Goal: Task Accomplishment & Management: Use online tool/utility

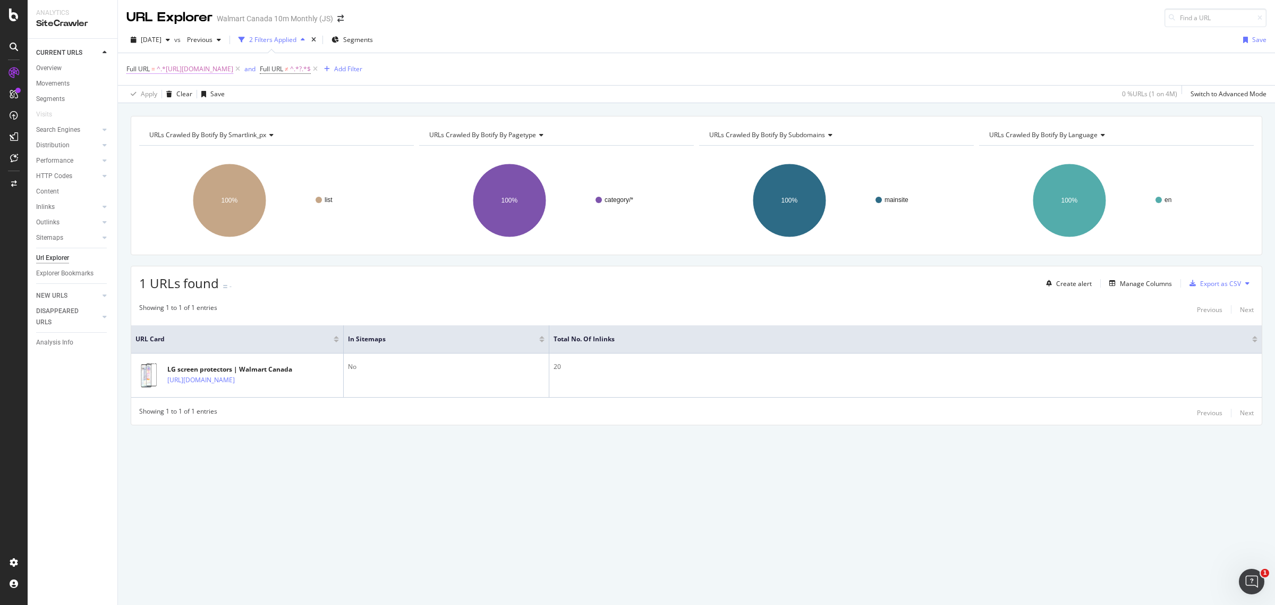
click at [233, 73] on span "^.*[URL][DOMAIN_NAME]" at bounding box center [195, 69] width 77 height 15
click at [242, 112] on icon at bounding box center [244, 112] width 6 height 7
click at [203, 109] on input "text" at bounding box center [194, 113] width 116 height 17
paste input "[URL][DOMAIN_NAME]"
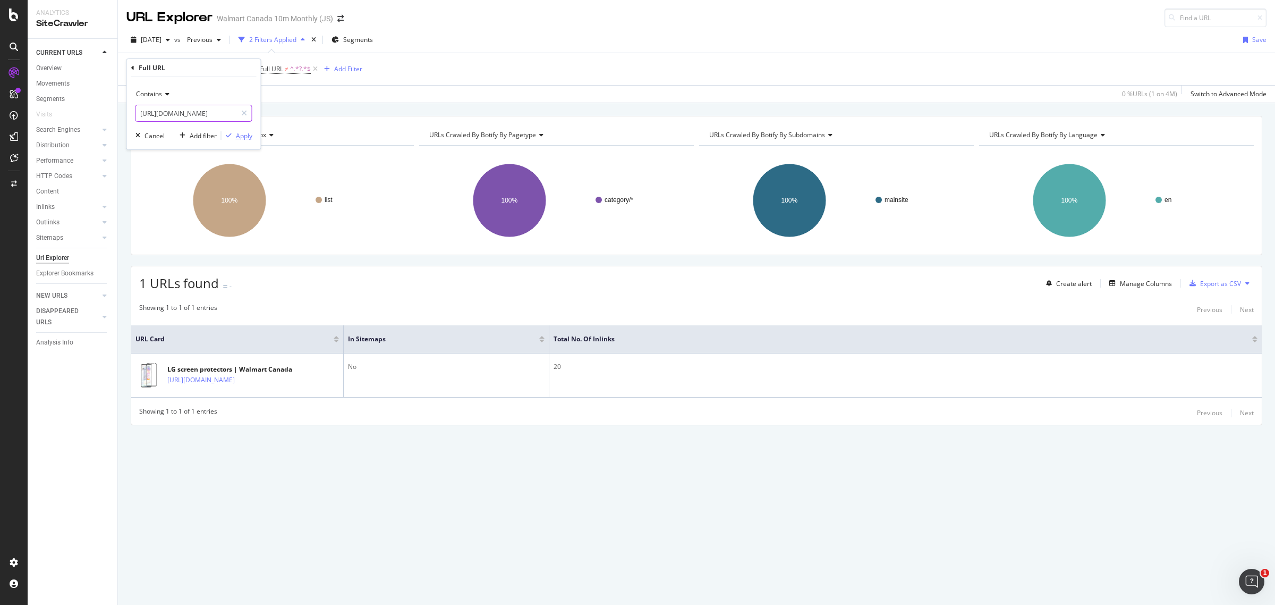
type input "[URL][DOMAIN_NAME]"
click at [245, 136] on div "Apply" at bounding box center [244, 135] width 16 height 9
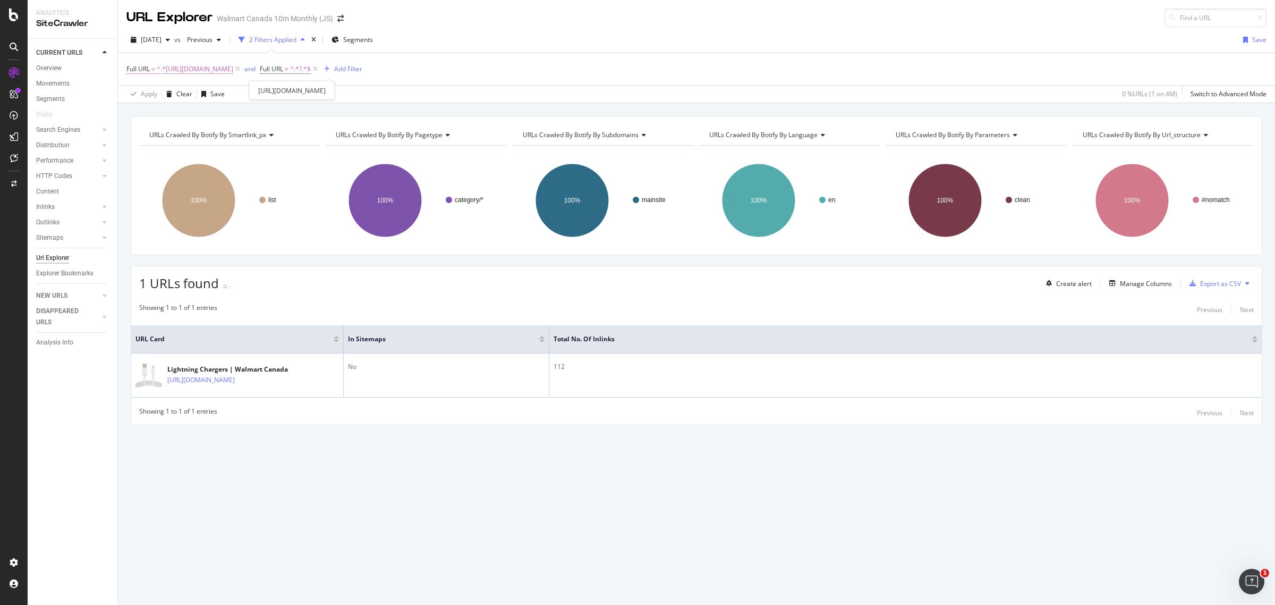
click at [233, 67] on span "^.*[URL][DOMAIN_NAME]" at bounding box center [195, 69] width 77 height 15
click at [248, 114] on div at bounding box center [243, 113] width 15 height 17
click at [210, 115] on input "text" at bounding box center [194, 113] width 116 height 17
paste input "[URL][DOMAIN_NAME]"
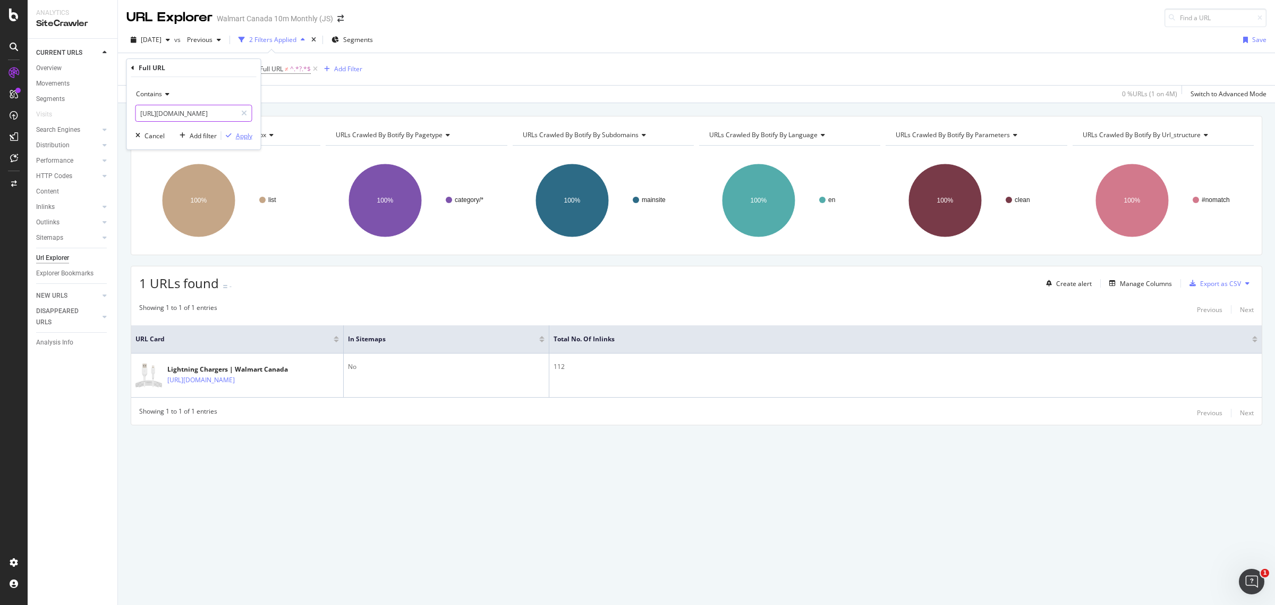
type input "[URL][DOMAIN_NAME]"
click at [238, 133] on div "Apply" at bounding box center [244, 135] width 16 height 9
click at [233, 71] on span "^.*[URL][DOMAIN_NAME]" at bounding box center [195, 69] width 77 height 15
click at [243, 114] on icon at bounding box center [244, 112] width 6 height 7
click at [216, 113] on input "text" at bounding box center [194, 113] width 116 height 17
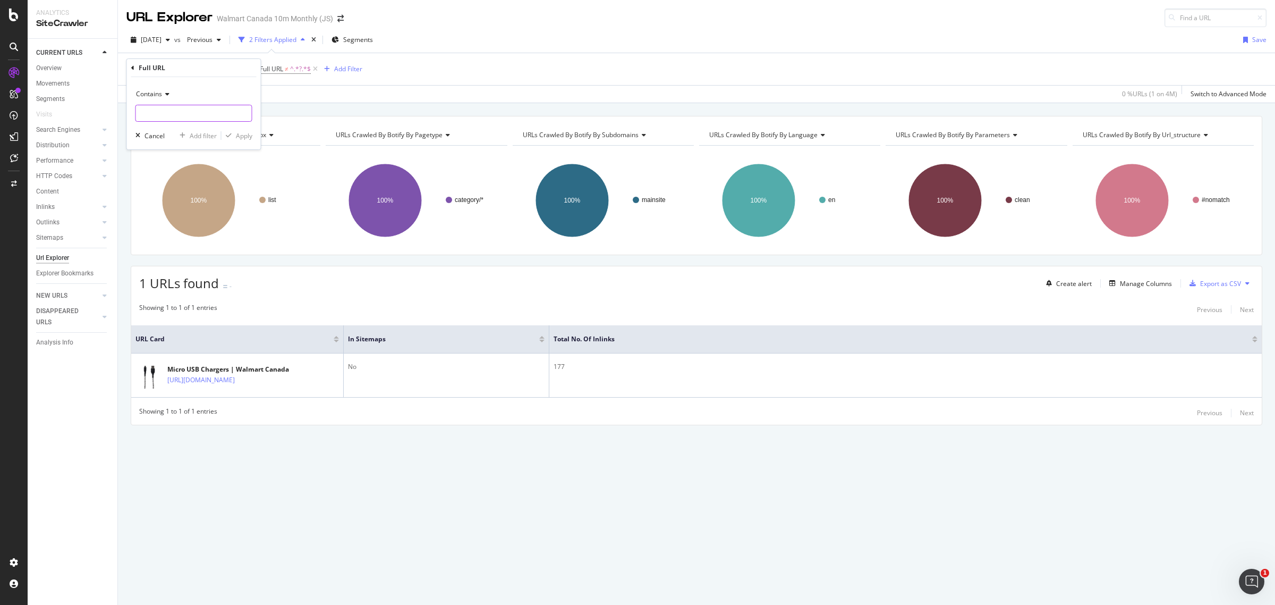
paste input "[URL][DOMAIN_NAME]"
type input "[URL][DOMAIN_NAME]"
click at [242, 137] on div "Apply" at bounding box center [244, 135] width 16 height 9
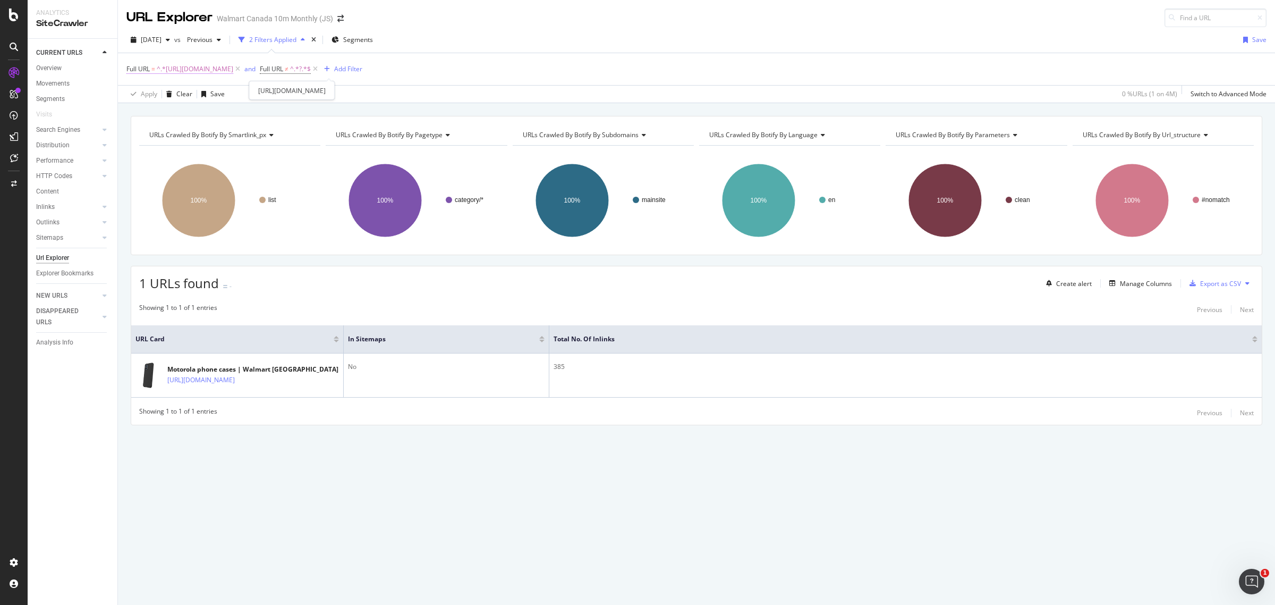
click at [233, 65] on span "^.*[URL][DOMAIN_NAME]" at bounding box center [195, 69] width 77 height 15
click at [248, 114] on div at bounding box center [243, 113] width 15 height 17
click at [224, 113] on input "text" at bounding box center [194, 113] width 116 height 17
paste input "[URL][DOMAIN_NAME]"
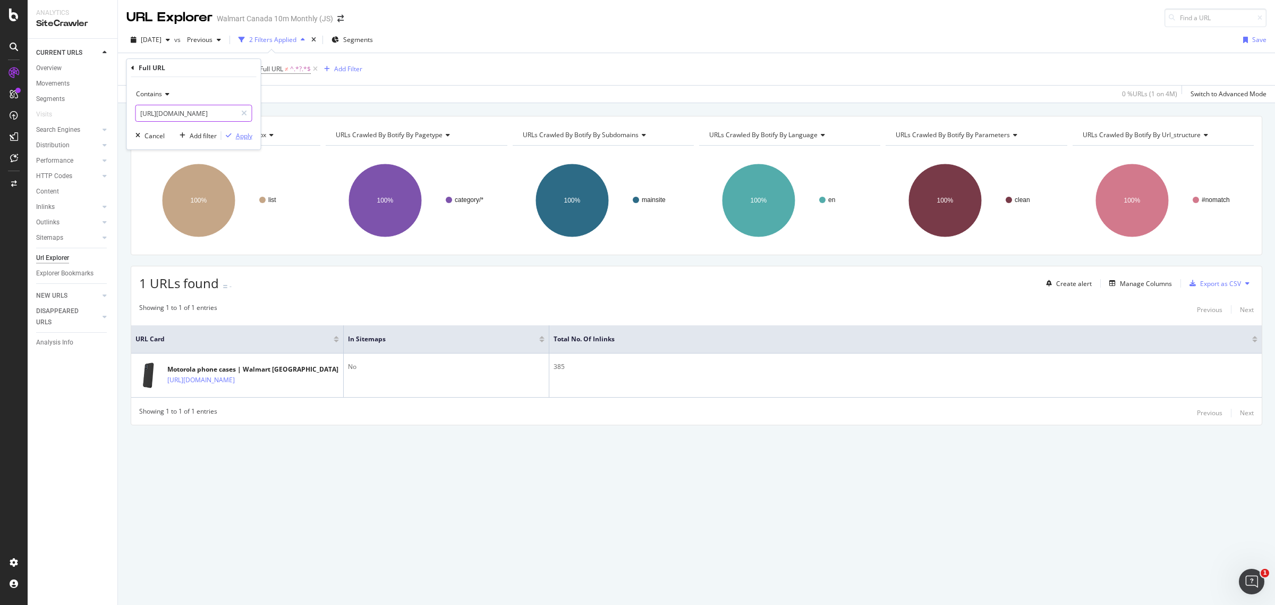
type input "[URL][DOMAIN_NAME]"
click at [250, 136] on div "Apply" at bounding box center [244, 135] width 16 height 9
click at [233, 72] on span "^.*[URL][DOMAIN_NAME]" at bounding box center [195, 69] width 77 height 15
click at [242, 114] on icon at bounding box center [244, 112] width 6 height 7
click at [214, 115] on input "text" at bounding box center [194, 113] width 116 height 17
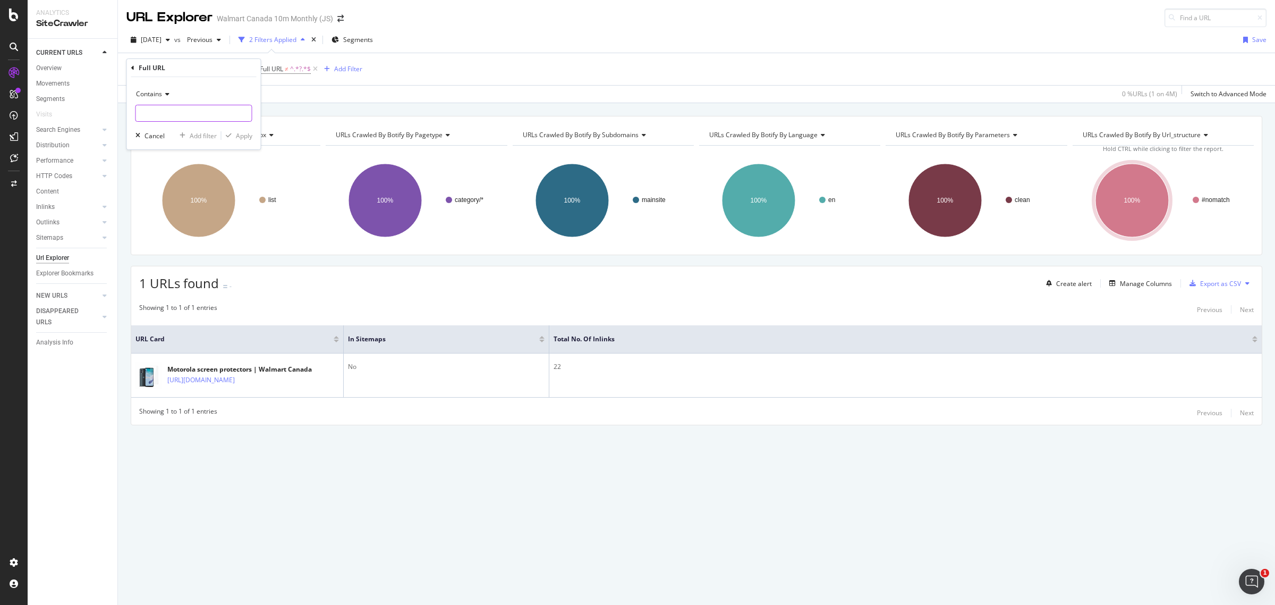
paste input "[URL][DOMAIN_NAME]"
type input "[URL][DOMAIN_NAME]"
click at [248, 136] on div "Apply" at bounding box center [244, 135] width 16 height 9
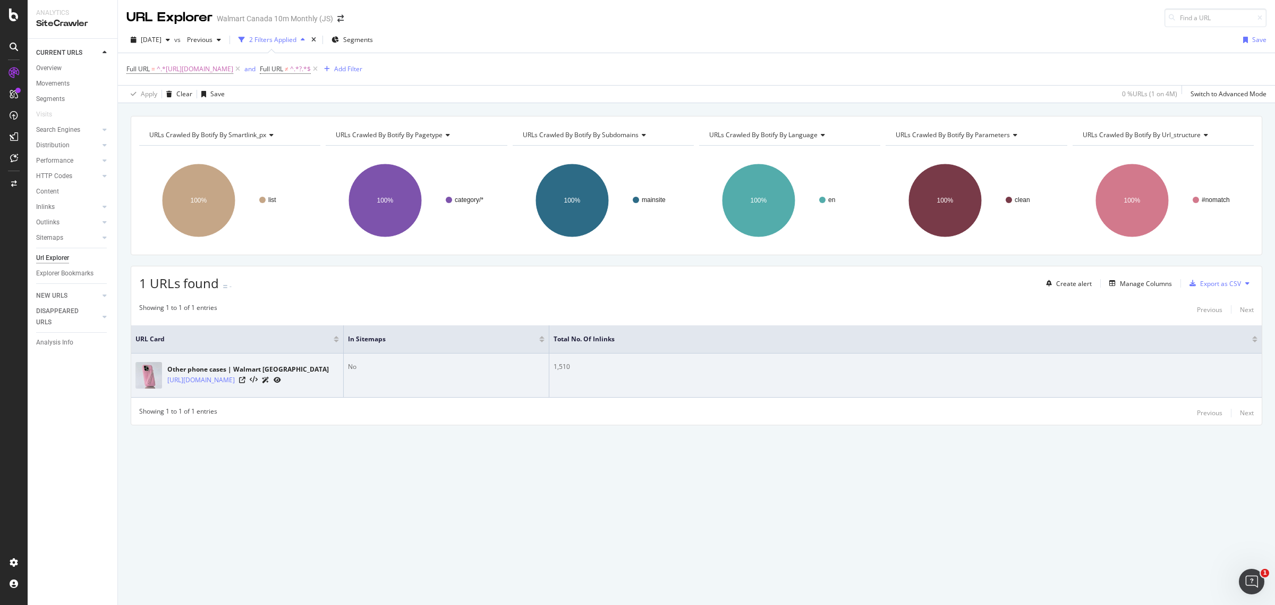
click at [566, 363] on div "1,510" at bounding box center [906, 367] width 704 height 10
copy div "1,510"
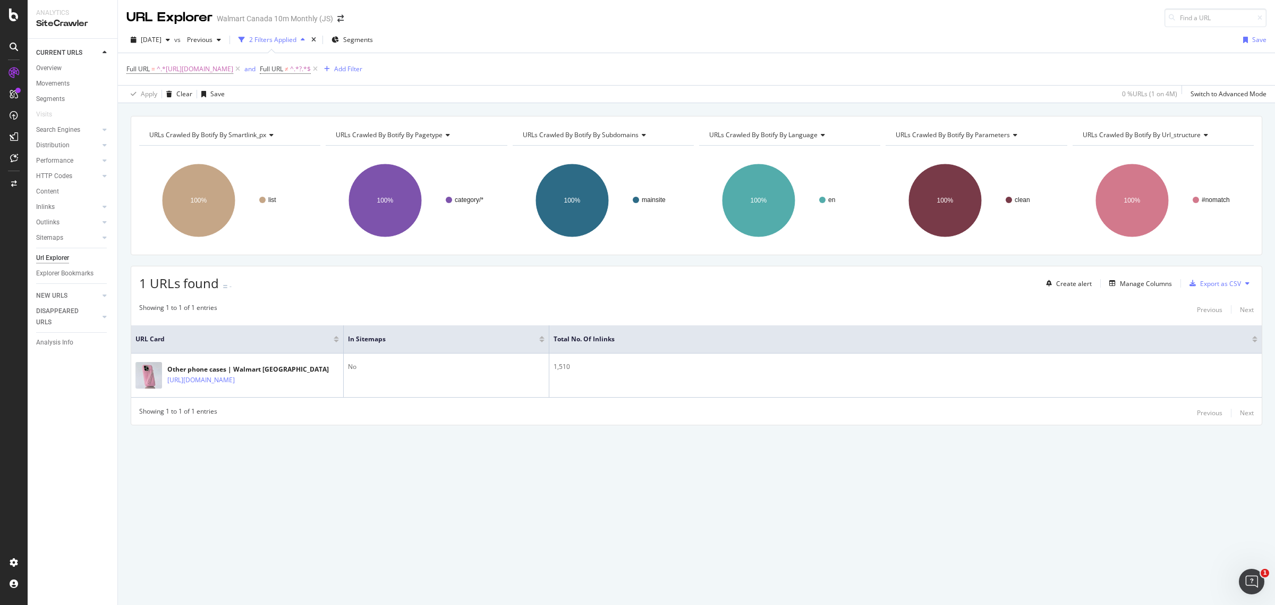
click at [415, 456] on div "URLs Crawled By Botify By smartlink_px Chart (by Value) Table Expand Export as …" at bounding box center [696, 289] width 1157 height 346
click at [233, 66] on span "^.*[URL][DOMAIN_NAME]" at bounding box center [195, 69] width 77 height 15
click at [248, 115] on div at bounding box center [243, 113] width 15 height 17
click at [207, 114] on input "text" at bounding box center [194, 113] width 116 height 17
paste input "[URL][DOMAIN_NAME]"
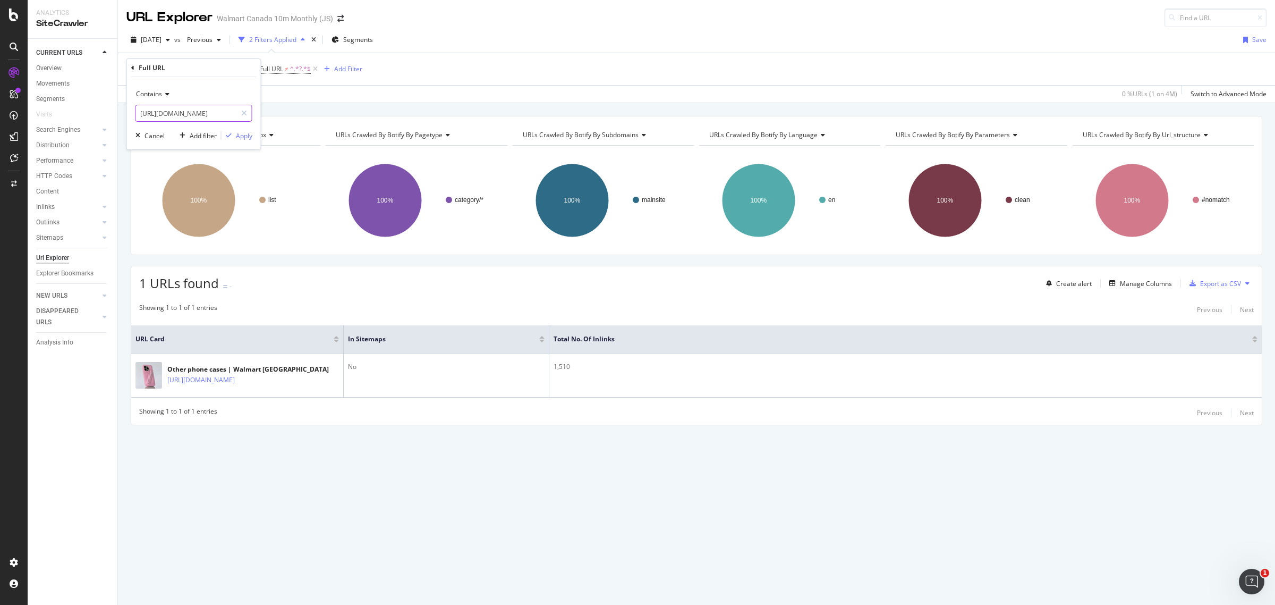
scroll to position [0, 443]
type input "[URL][DOMAIN_NAME]"
click at [236, 137] on div "Apply" at bounding box center [244, 135] width 16 height 9
